Goal: Register for event/course

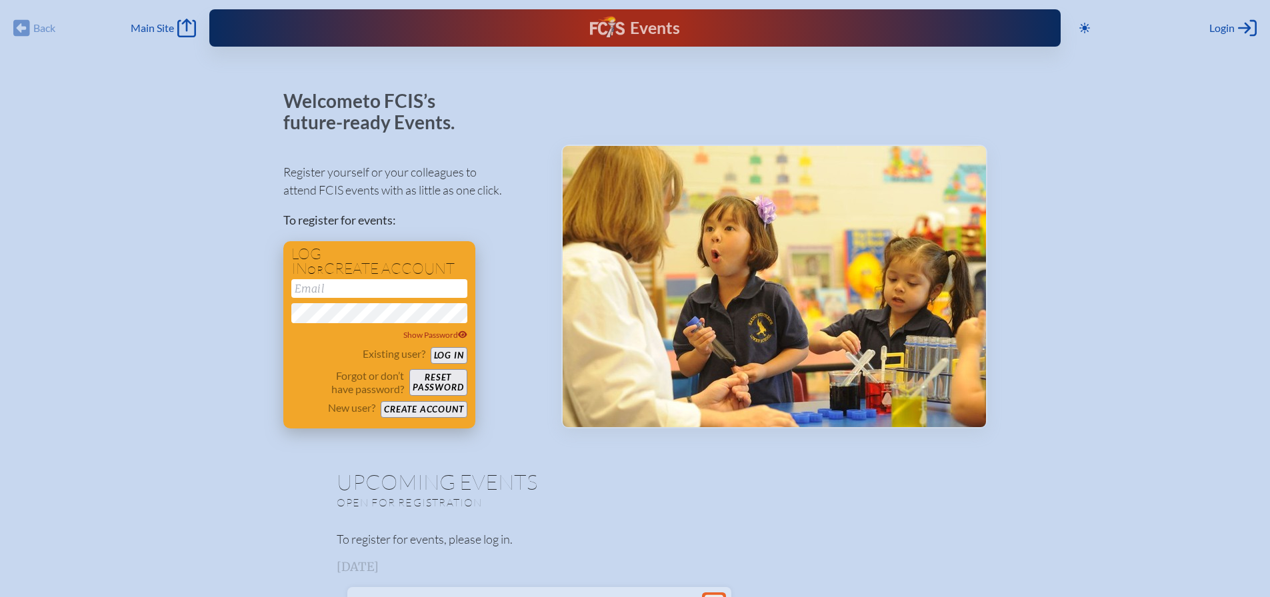
type input "[EMAIL_ADDRESS][DOMAIN_NAME]"
click at [449, 351] on button "Log in" at bounding box center [449, 355] width 37 height 17
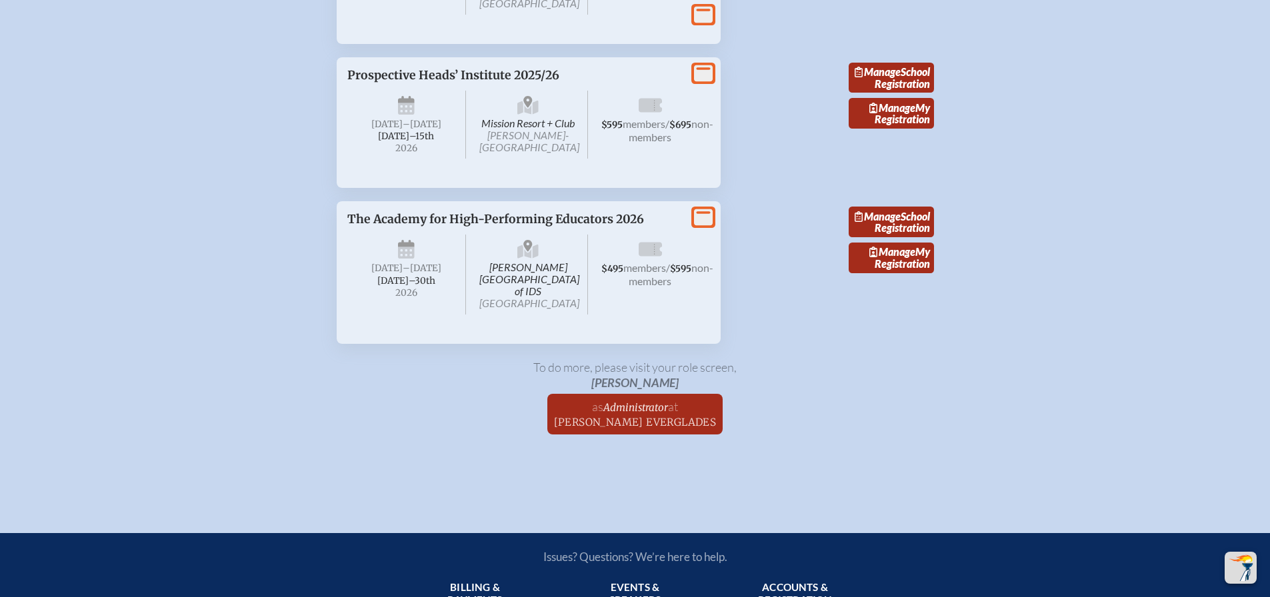
scroll to position [2933, 0]
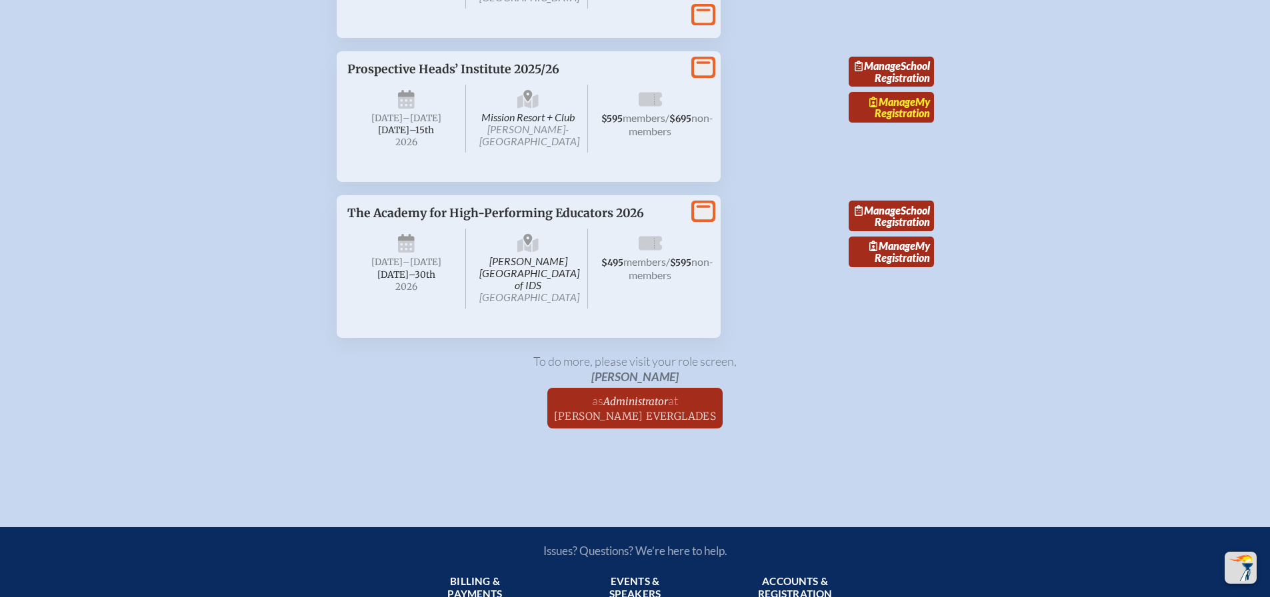
click at [907, 108] on span "Manage" at bounding box center [892, 101] width 46 height 13
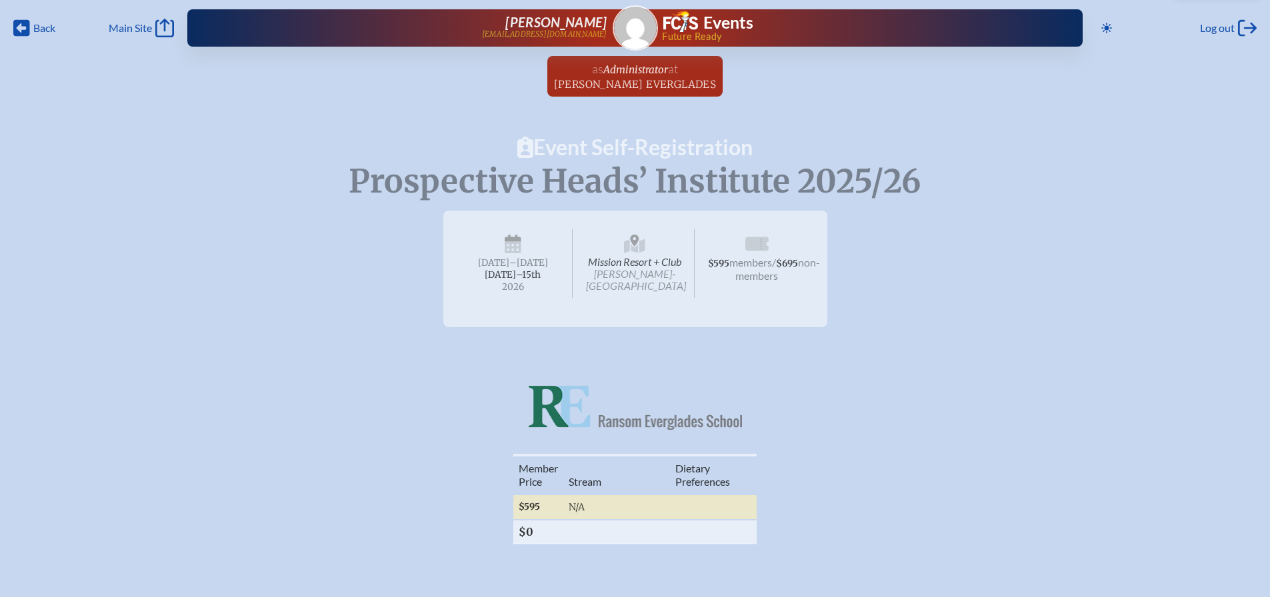
radio input "true"
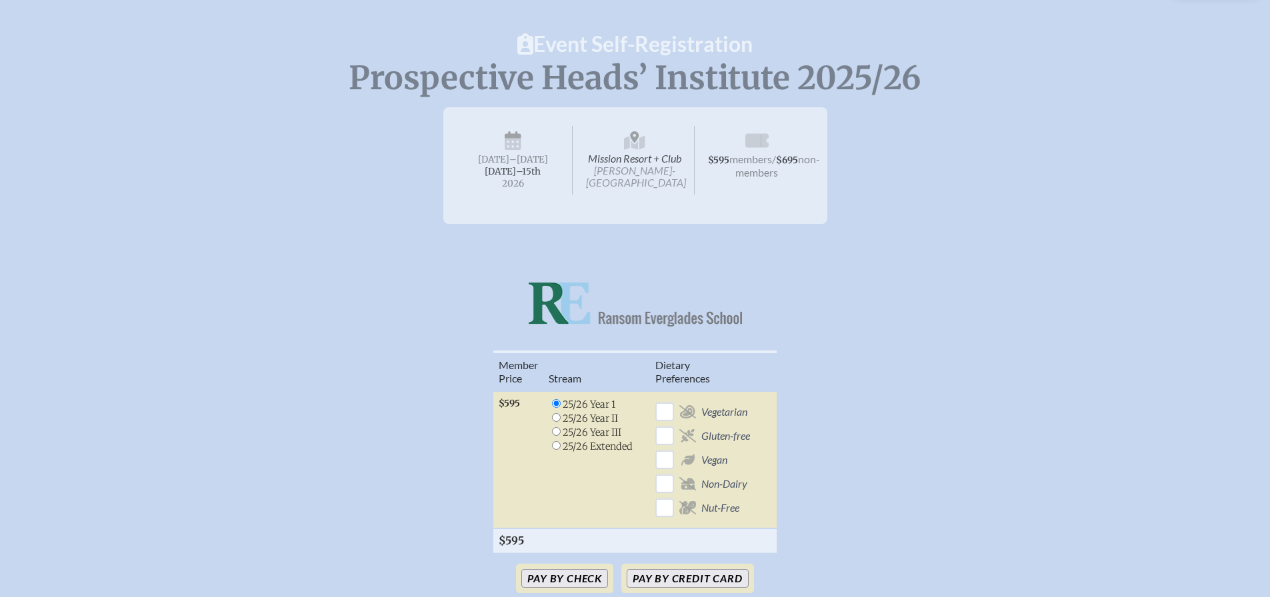
scroll to position [200, 0]
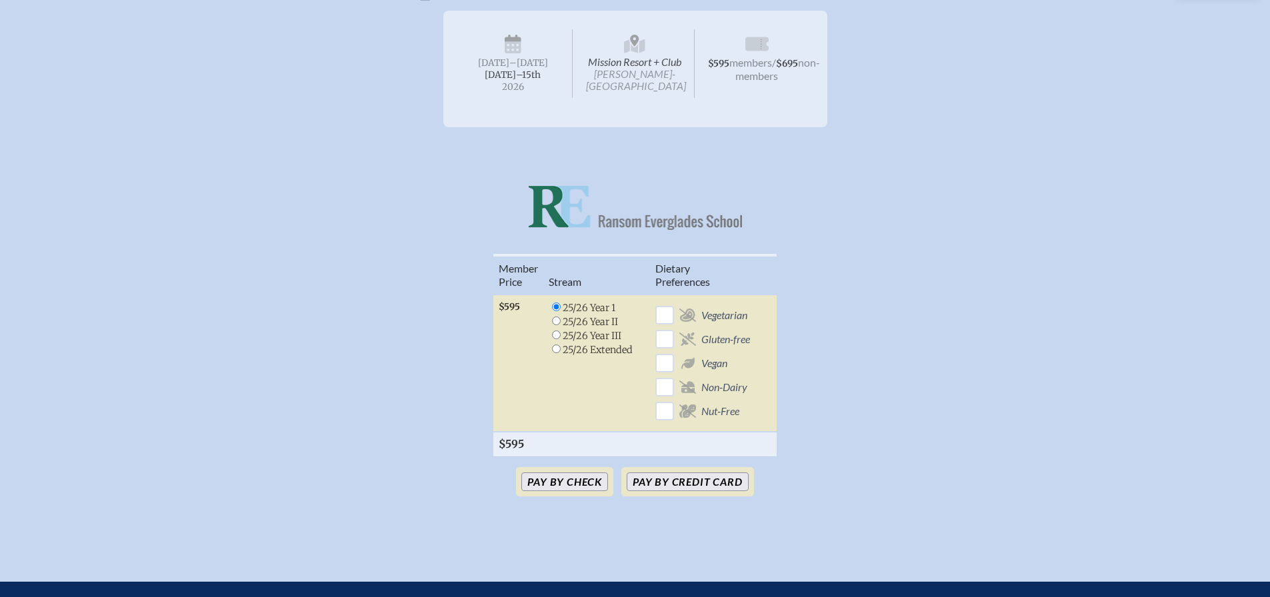
click at [557, 323] on input "radio" at bounding box center [556, 321] width 9 height 9
radio input "true"
click at [688, 491] on button "Pay by Credit Card" at bounding box center [687, 482] width 121 height 19
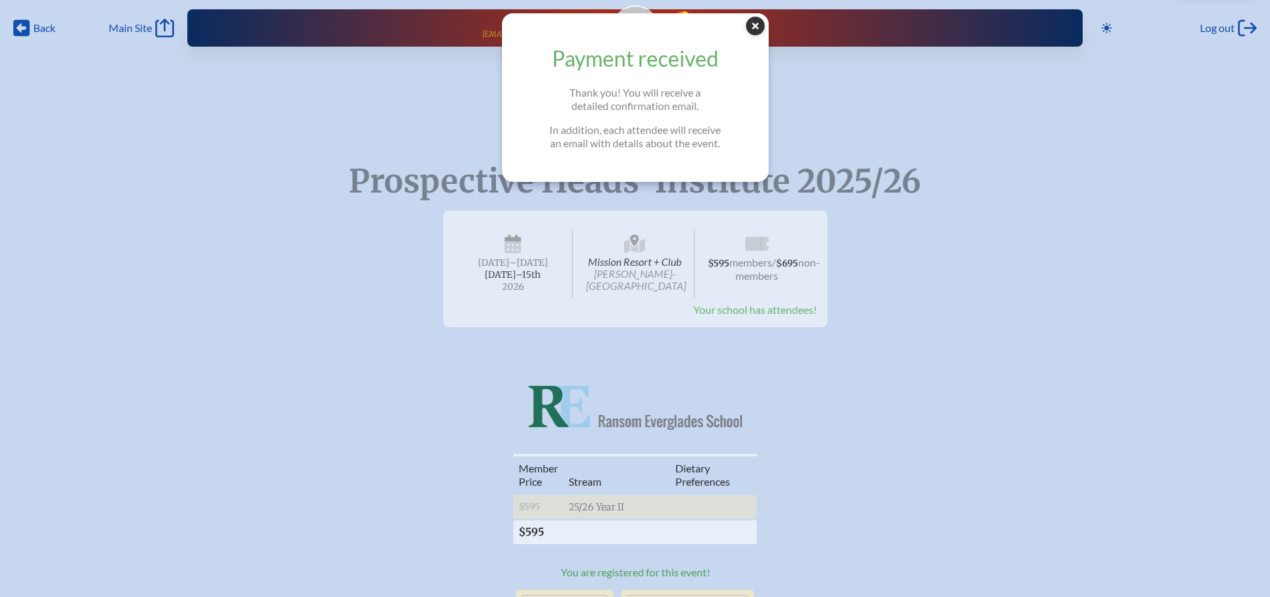
click at [763, 28] on icon "Close Popup" at bounding box center [755, 26] width 19 height 19
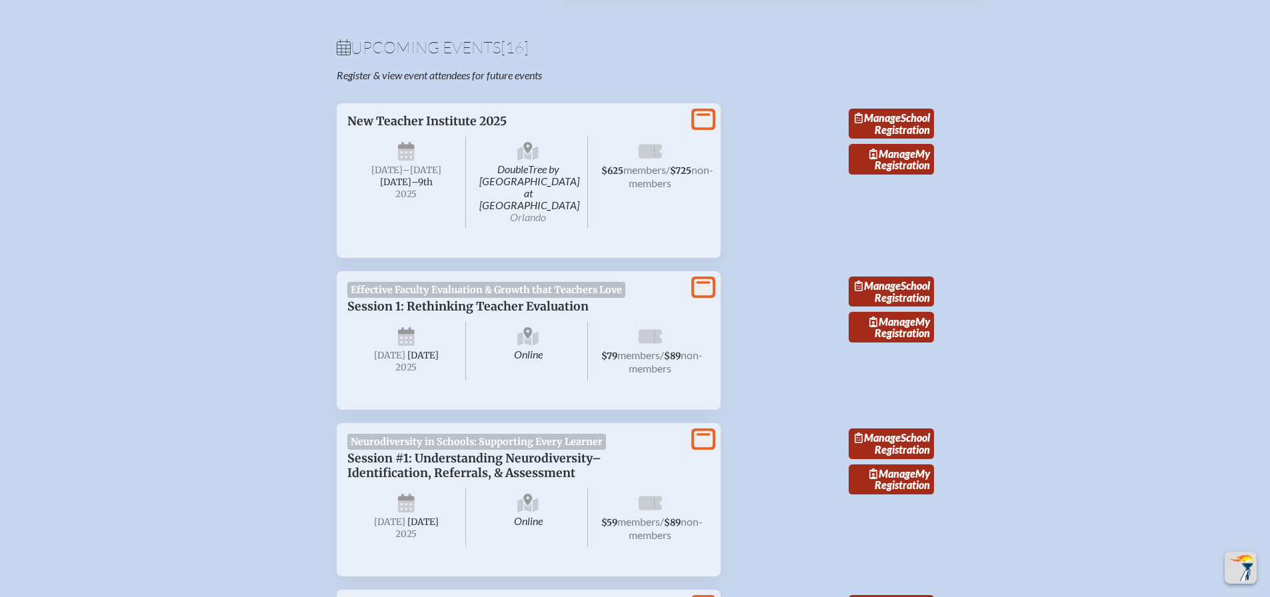
scroll to position [400, 0]
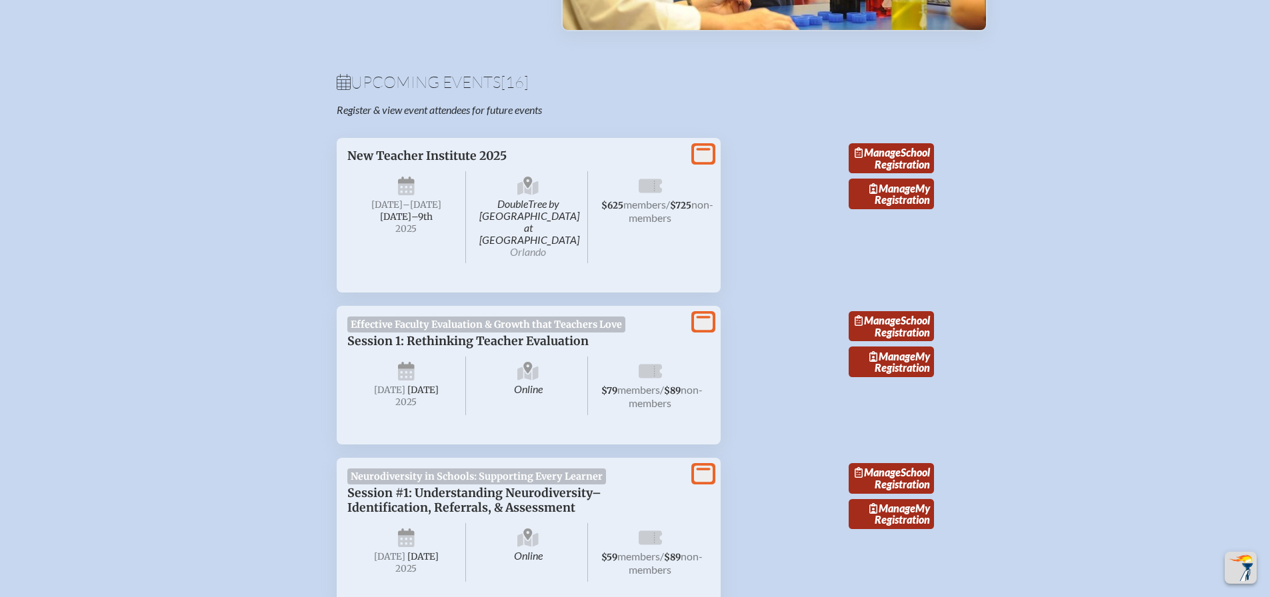
click at [609, 317] on span "Effective Faculty Evaluation & Growth that Teachers Love" at bounding box center [486, 325] width 279 height 16
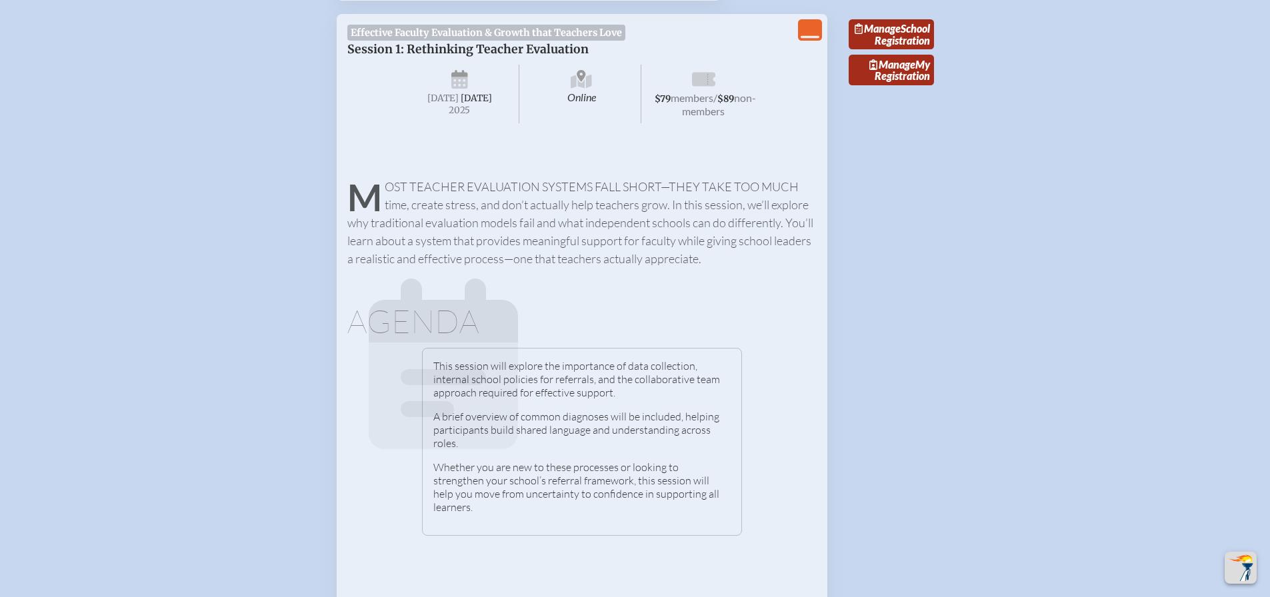
scroll to position [600, 0]
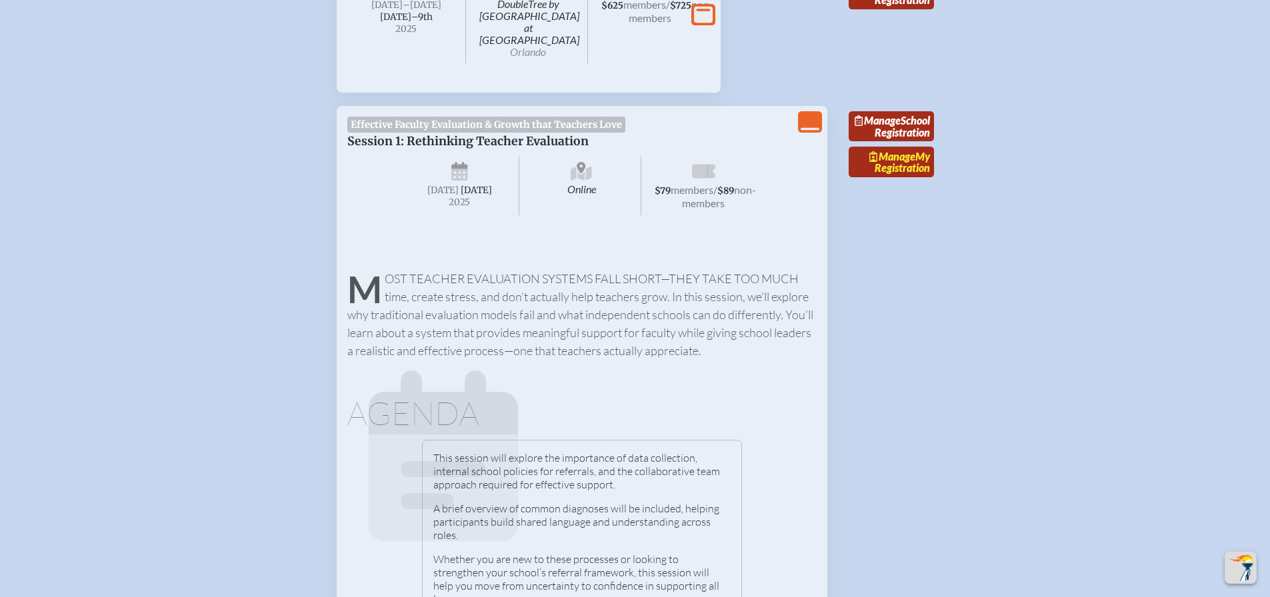
click at [923, 169] on link "Manage My Registration" at bounding box center [891, 162] width 85 height 31
